Goal: Task Accomplishment & Management: Use online tool/utility

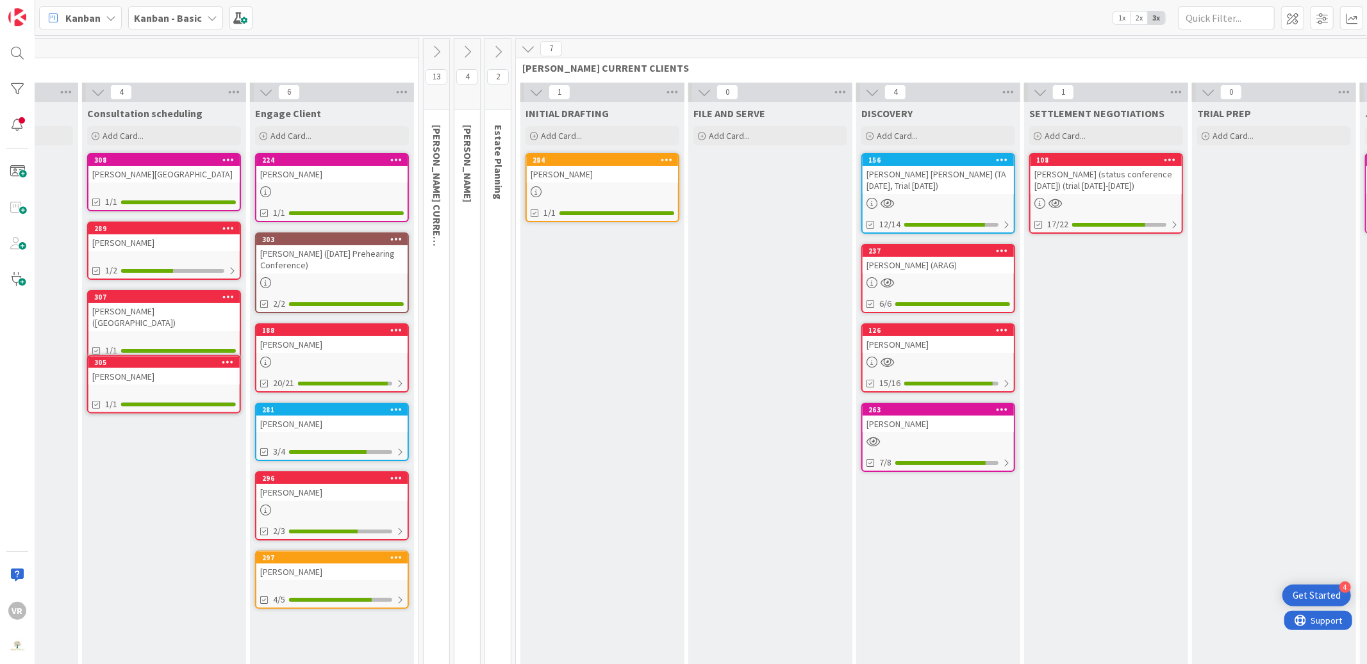
scroll to position [0, 150]
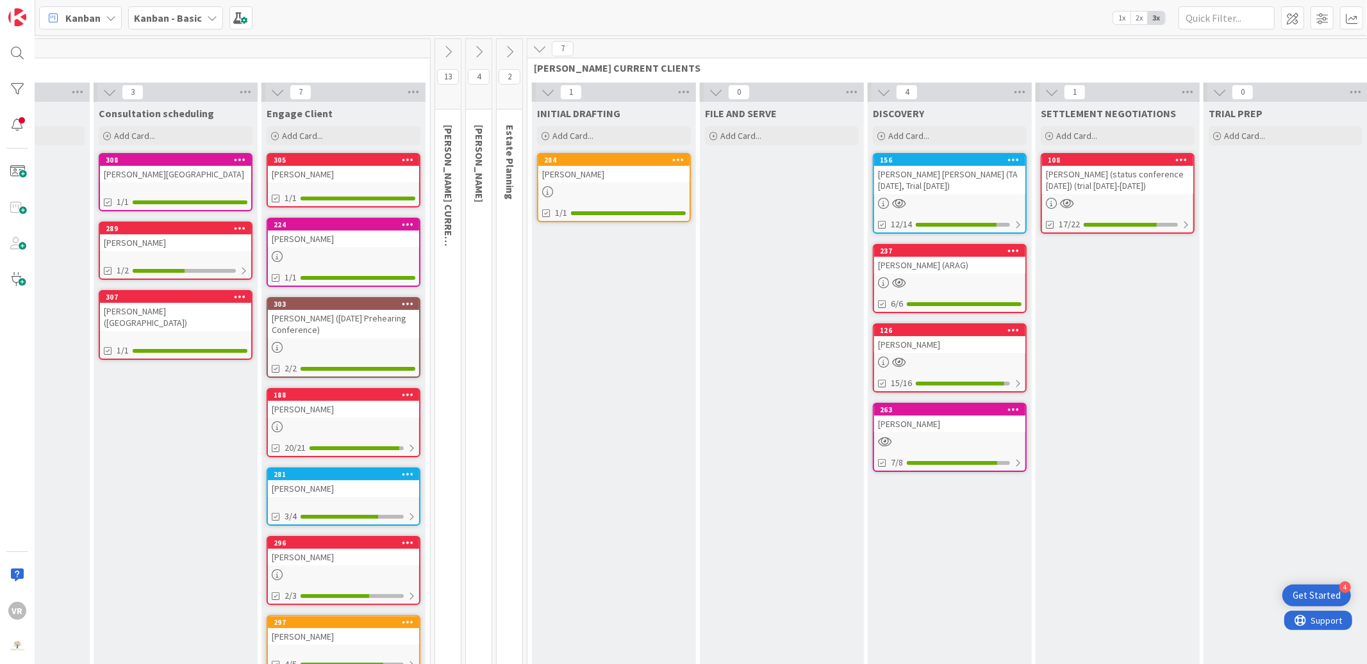
click at [324, 170] on div "[PERSON_NAME]" at bounding box center [343, 174] width 151 height 17
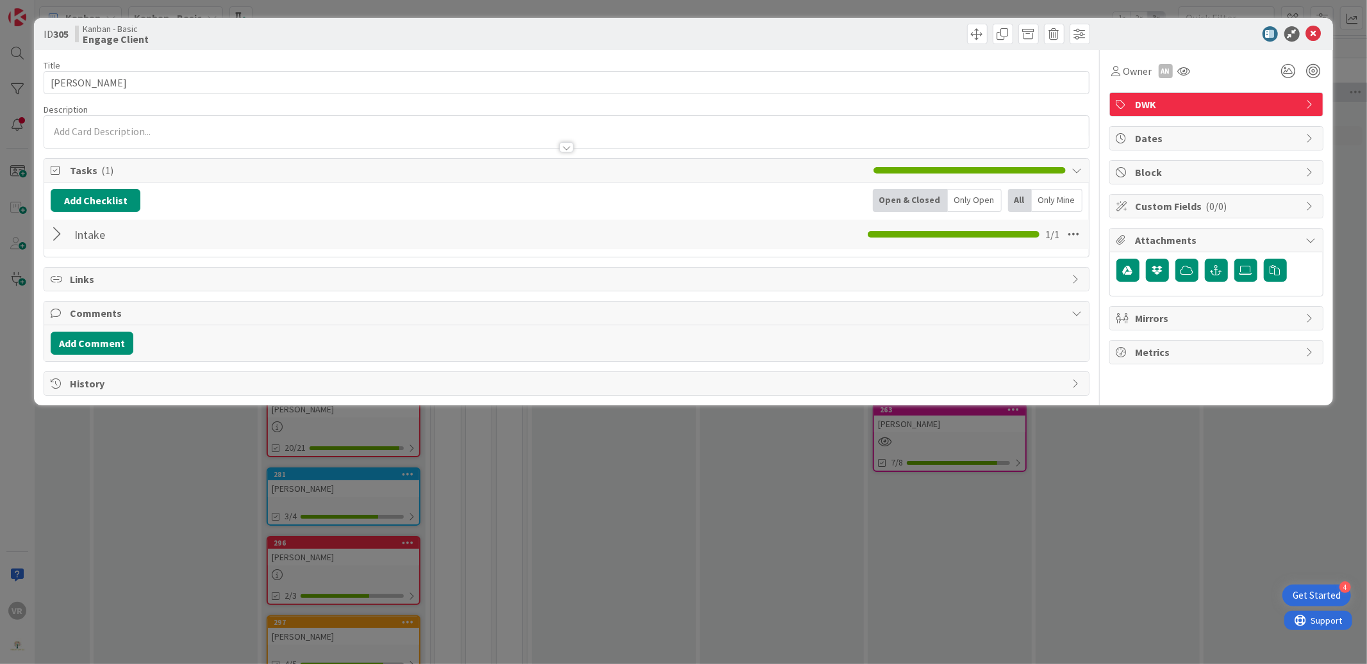
click at [110, 130] on div at bounding box center [566, 132] width 1044 height 32
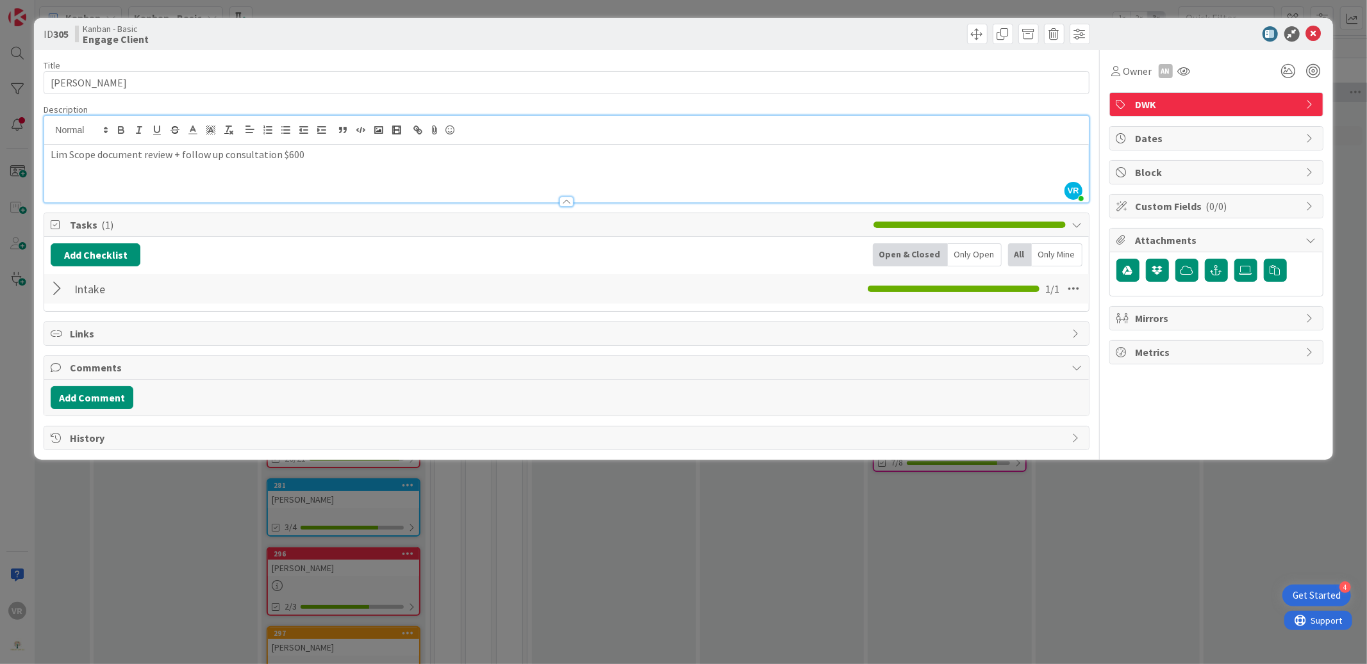
click at [57, 285] on div at bounding box center [59, 288] width 17 height 23
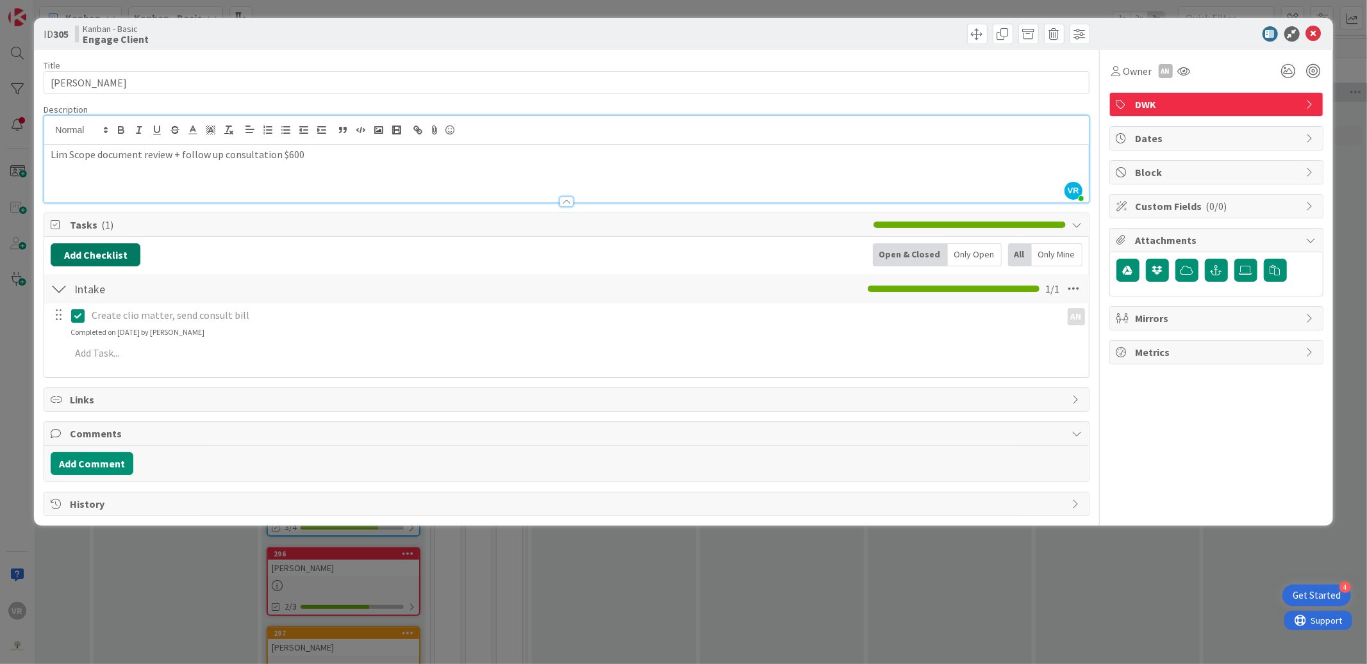
click at [109, 252] on button "Add Checklist" at bounding box center [96, 254] width 90 height 23
type input "Draft lim Scope EL + $600 trust request"
click at [78, 349] on button "Add" at bounding box center [74, 345] width 34 height 23
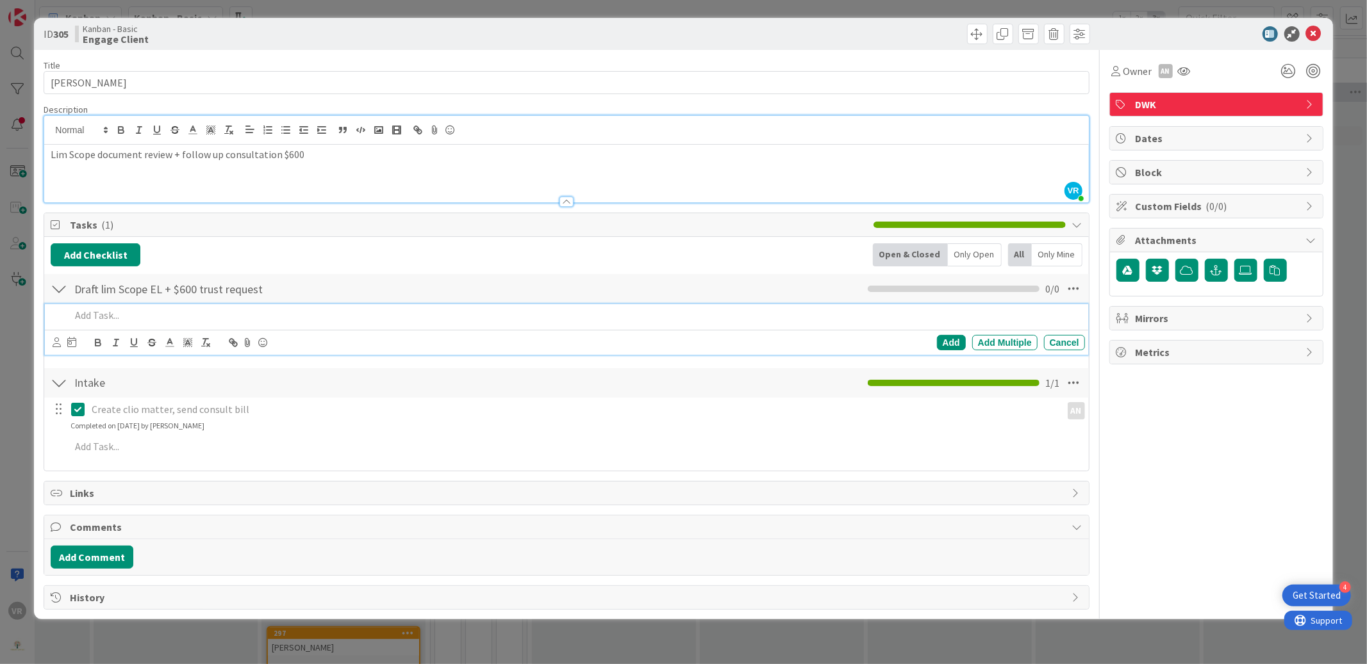
click at [749, 268] on div "Add Checklist Back Open & Closed Only Open All Only Mine Draft lim Scope EL + $…" at bounding box center [566, 353] width 1031 height 221
click at [215, 306] on div at bounding box center [574, 315] width 1019 height 22
click at [1078, 294] on icon at bounding box center [1073, 288] width 23 height 23
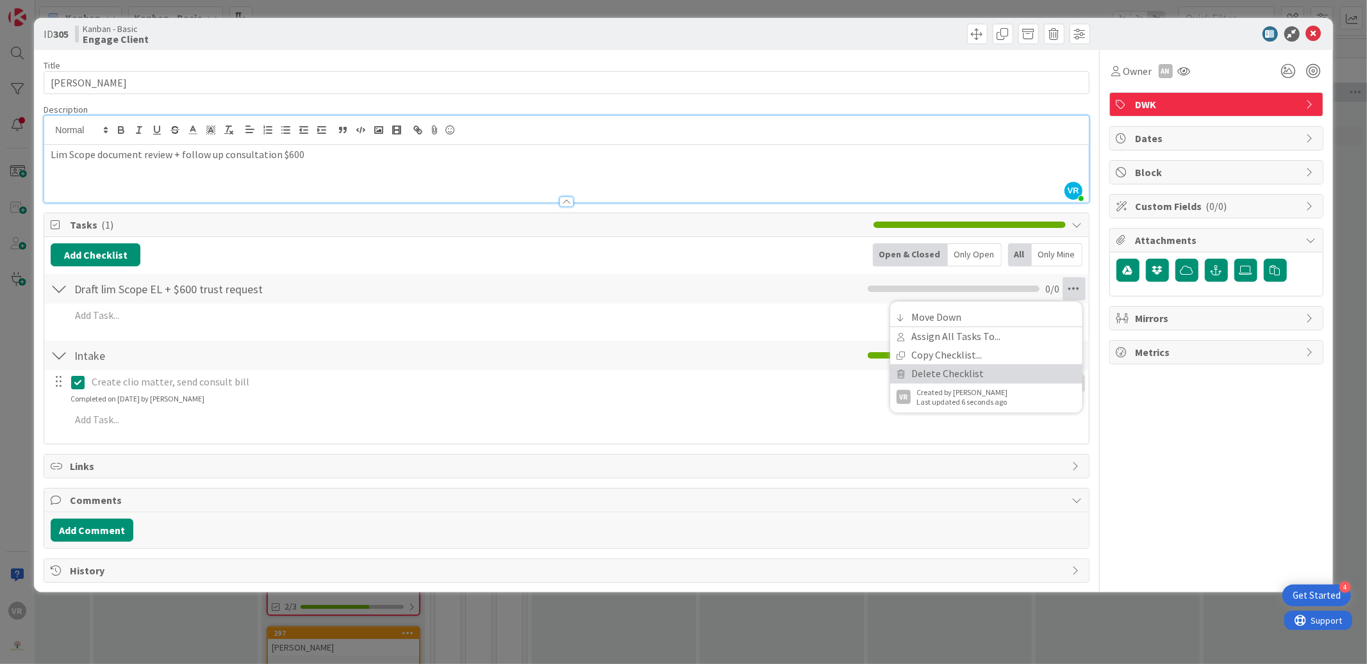
click at [941, 366] on link "Delete Checklist" at bounding box center [986, 374] width 192 height 19
click at [942, 356] on button "Delete" at bounding box center [927, 350] width 48 height 23
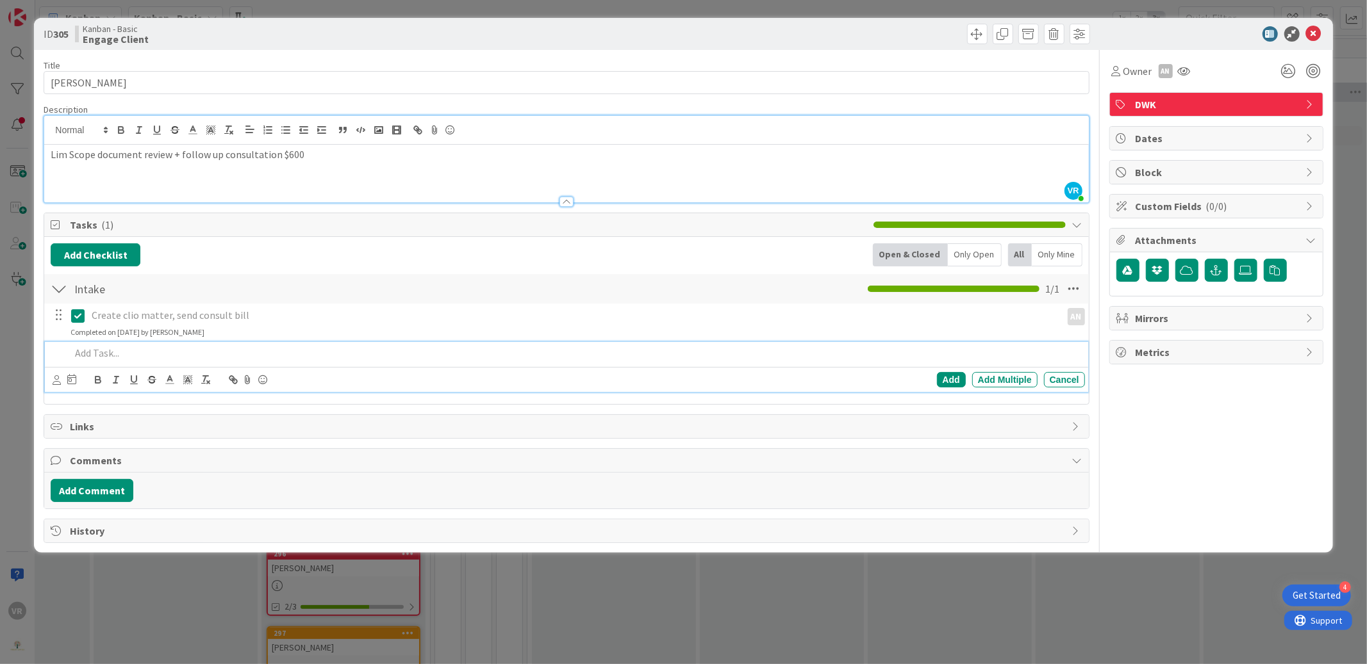
click at [98, 358] on p at bounding box center [574, 353] width 1008 height 15
click at [60, 384] on icon at bounding box center [57, 380] width 8 height 10
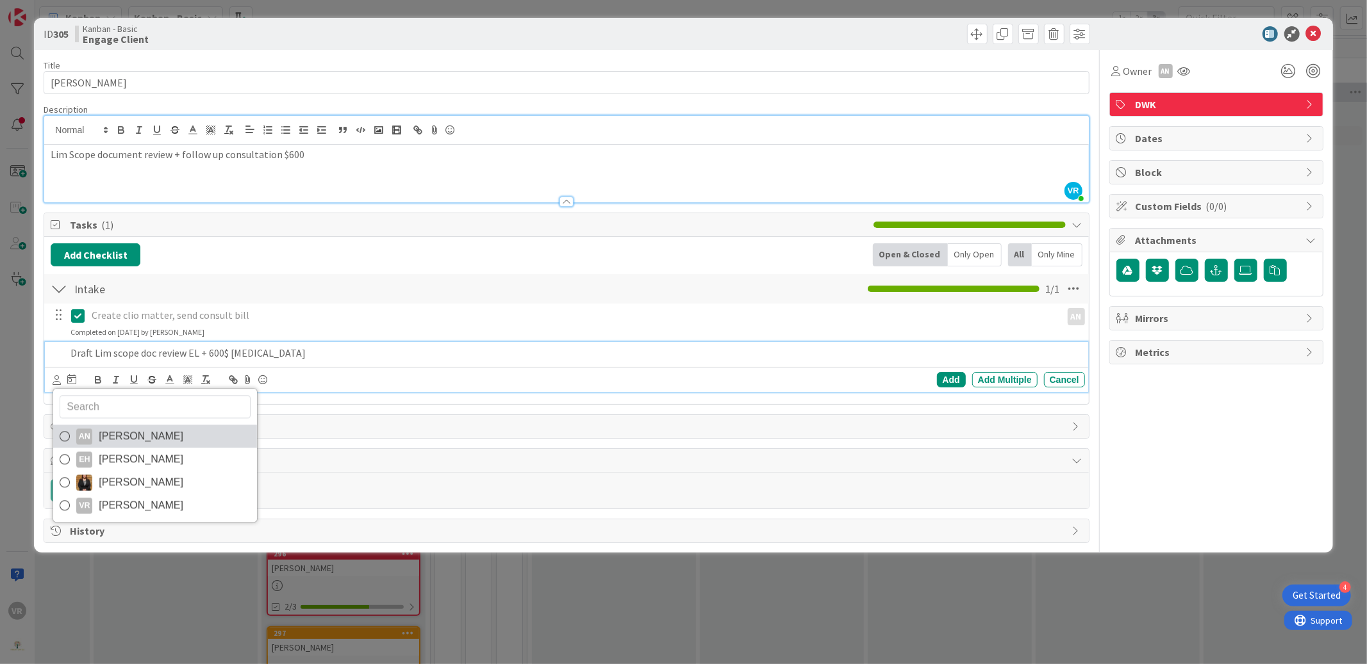
click at [99, 435] on span "[PERSON_NAME]" at bounding box center [141, 436] width 85 height 19
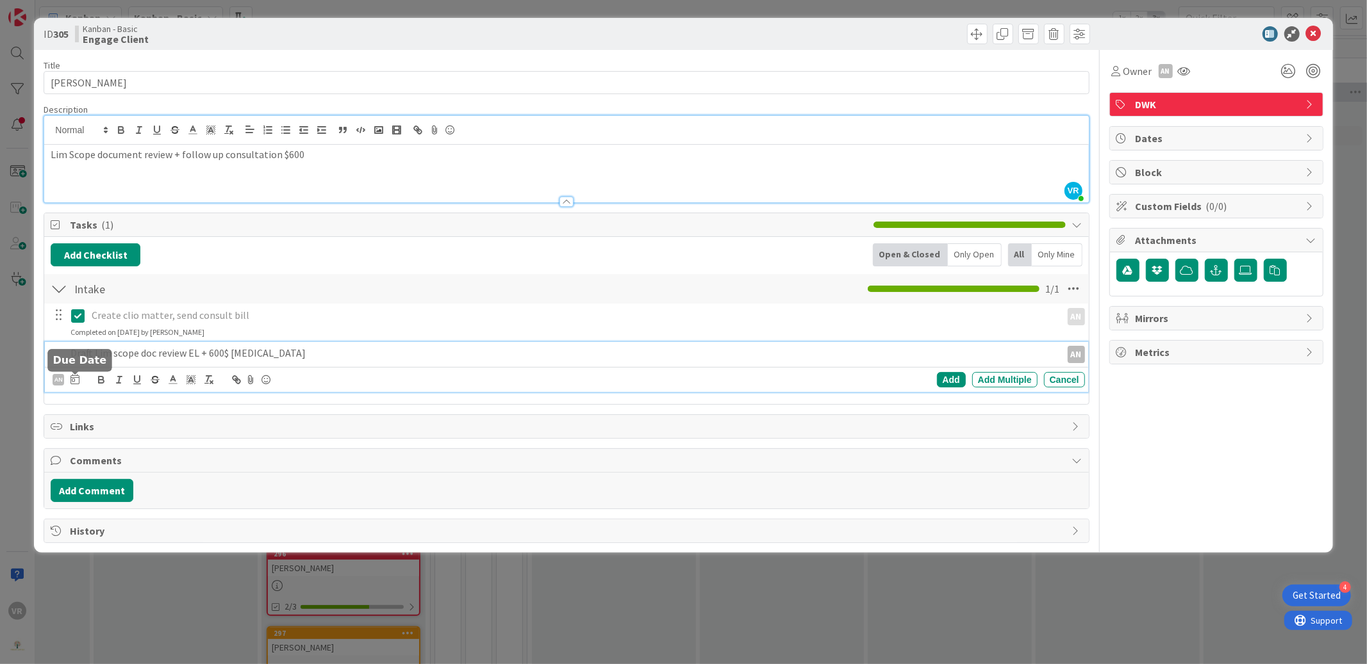
click at [71, 376] on icon at bounding box center [74, 379] width 9 height 10
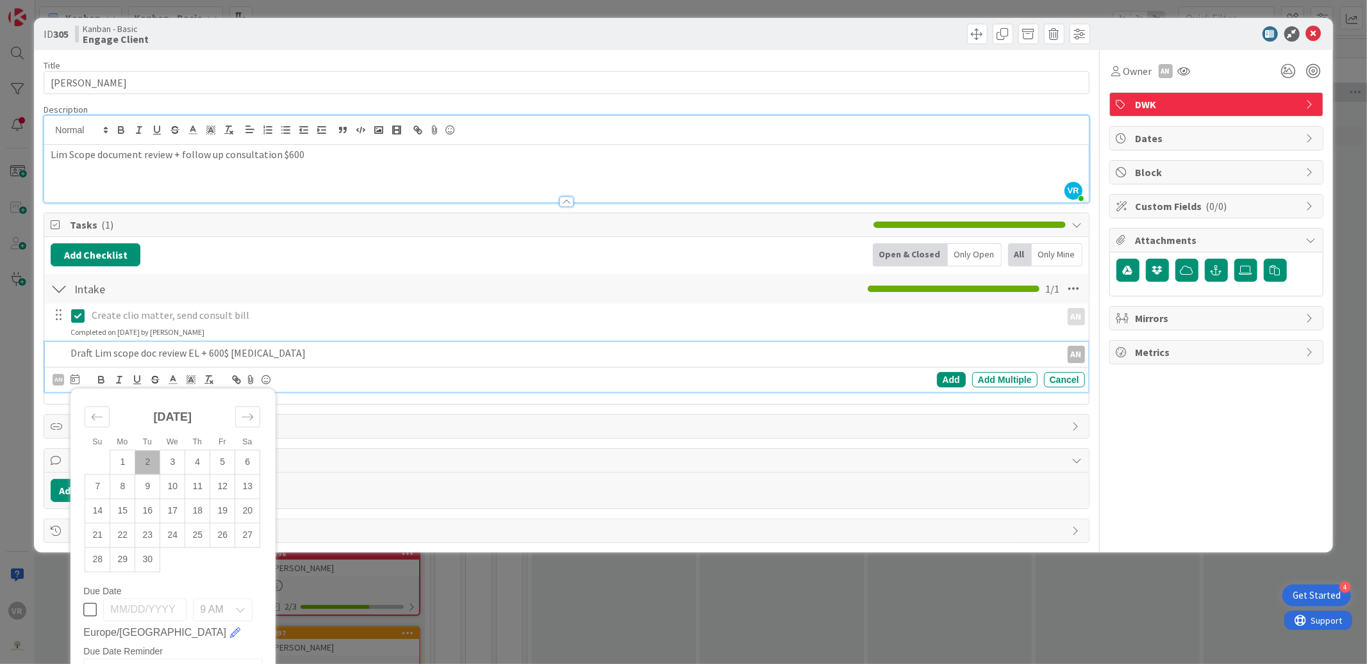
click at [149, 458] on td "2" at bounding box center [147, 462] width 25 height 24
click at [942, 380] on div "Add" at bounding box center [951, 379] width 29 height 15
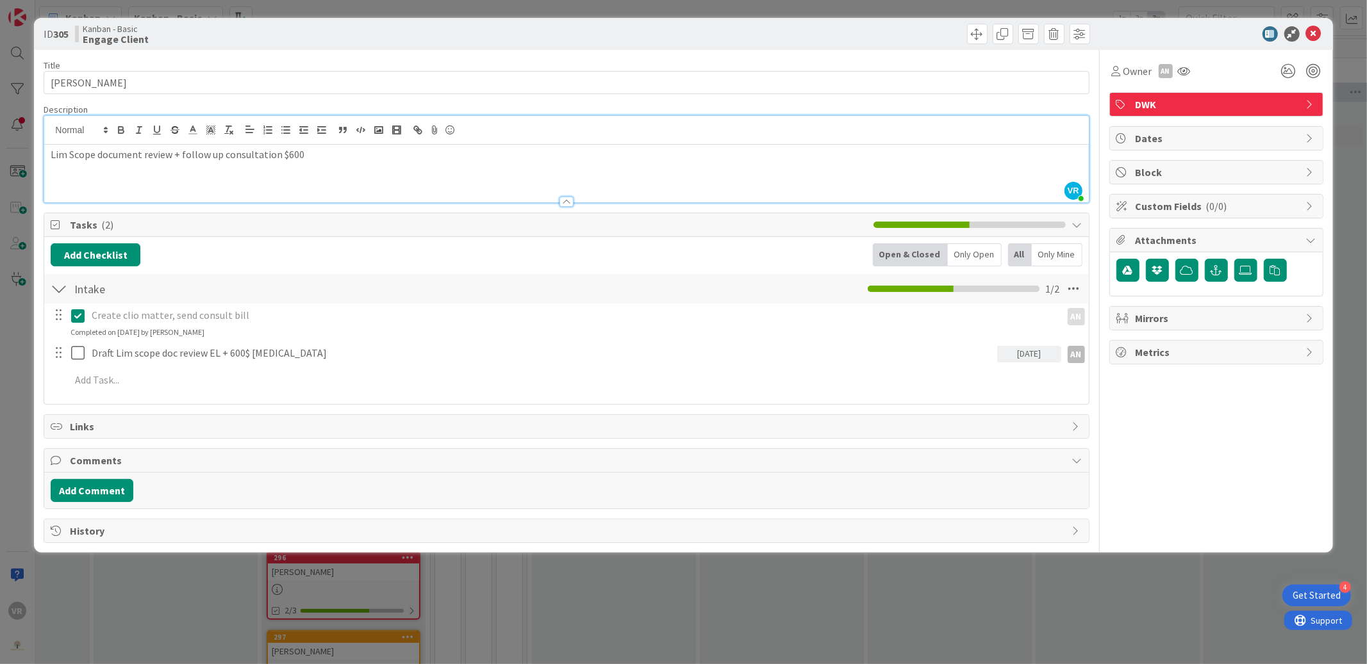
click at [8, 347] on div "ID 305 Kanban - Basic Engage Client Title 13 / 128 Beach, [PERSON_NAME] Descrip…" at bounding box center [683, 332] width 1367 height 664
